Goal: Find specific page/section: Find specific page/section

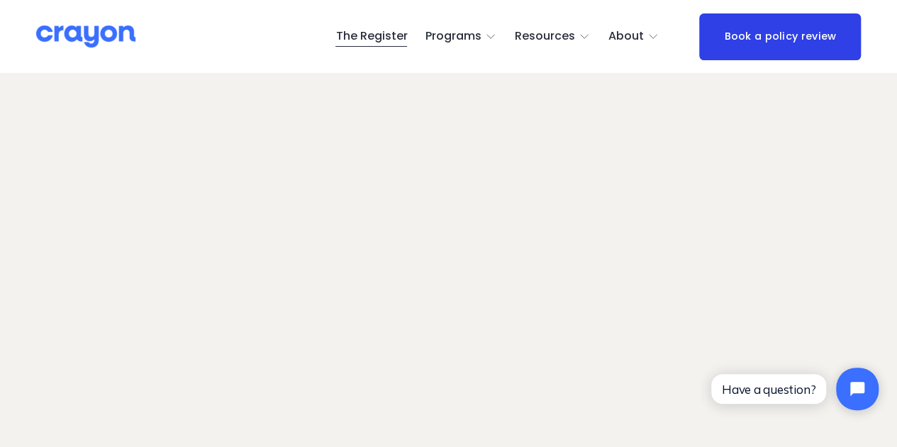
click at [75, 40] on img at bounding box center [85, 36] width 99 height 25
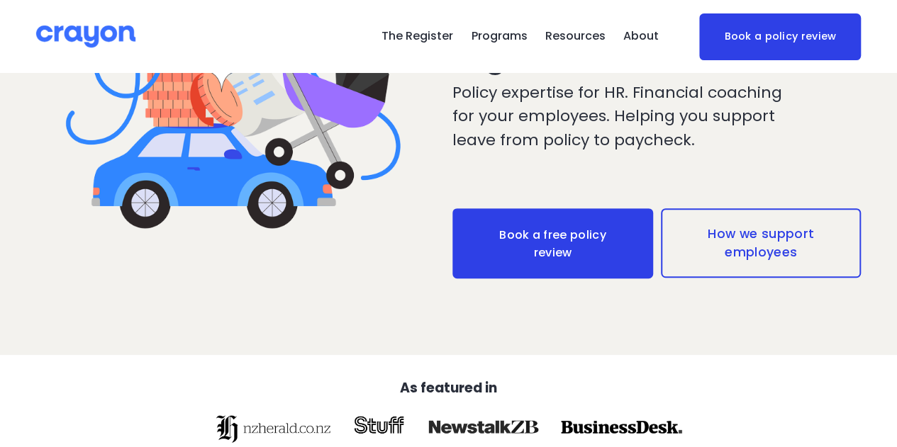
scroll to position [355, 0]
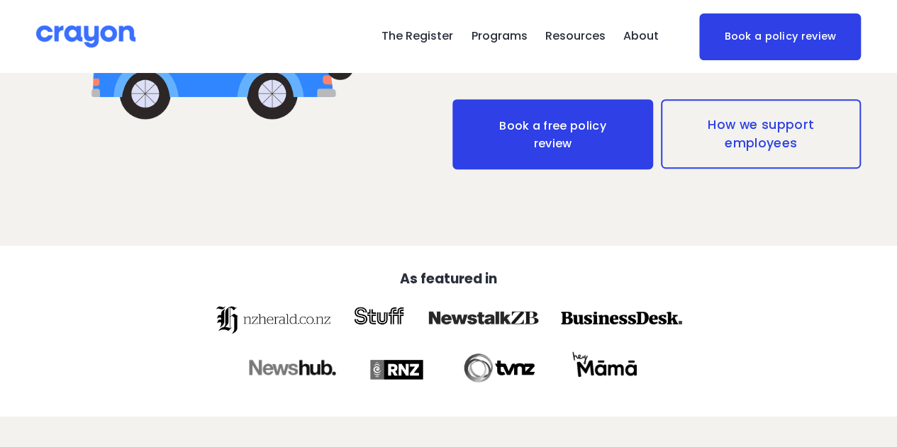
click at [535, 148] on link "Book a free policy review" at bounding box center [552, 134] width 201 height 70
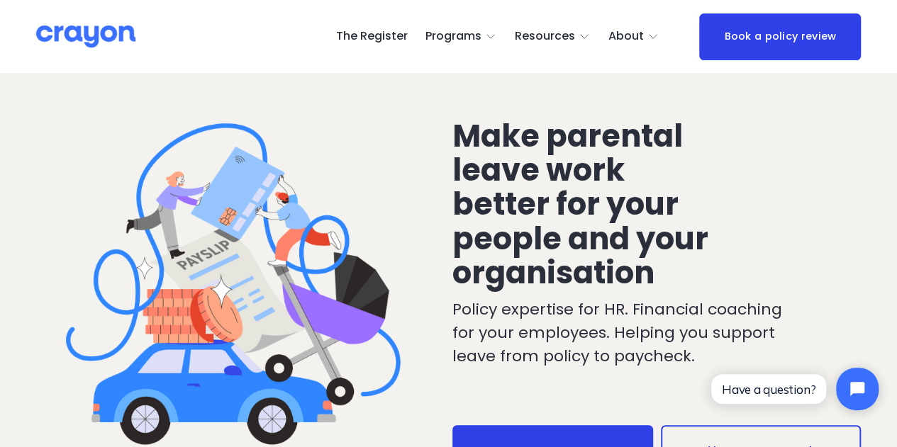
scroll to position [0, 0]
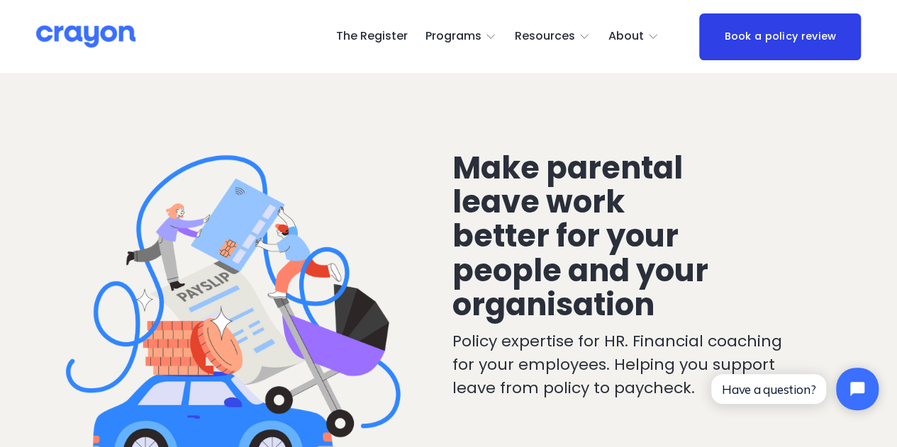
click at [381, 40] on link "The Register" at bounding box center [371, 37] width 72 height 23
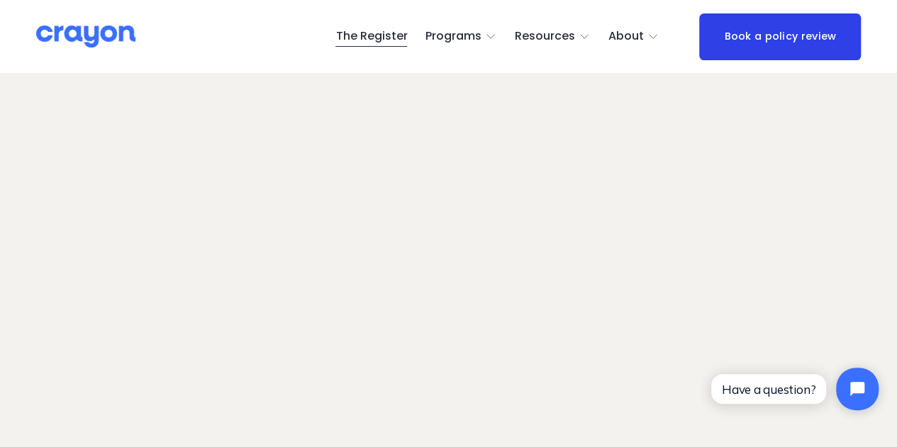
scroll to position [95, 0]
